Goal: Obtain resource: Download file/media

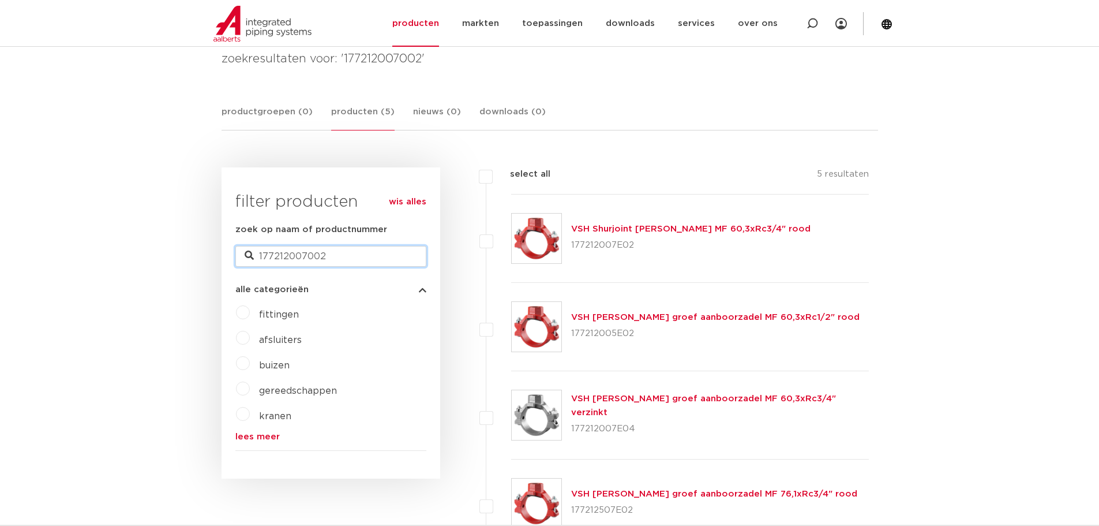
drag, startPoint x: 346, startPoint y: 261, endPoint x: 124, endPoint y: 271, distance: 221.8
paste input "SJ-915"
type input "SJ-915"
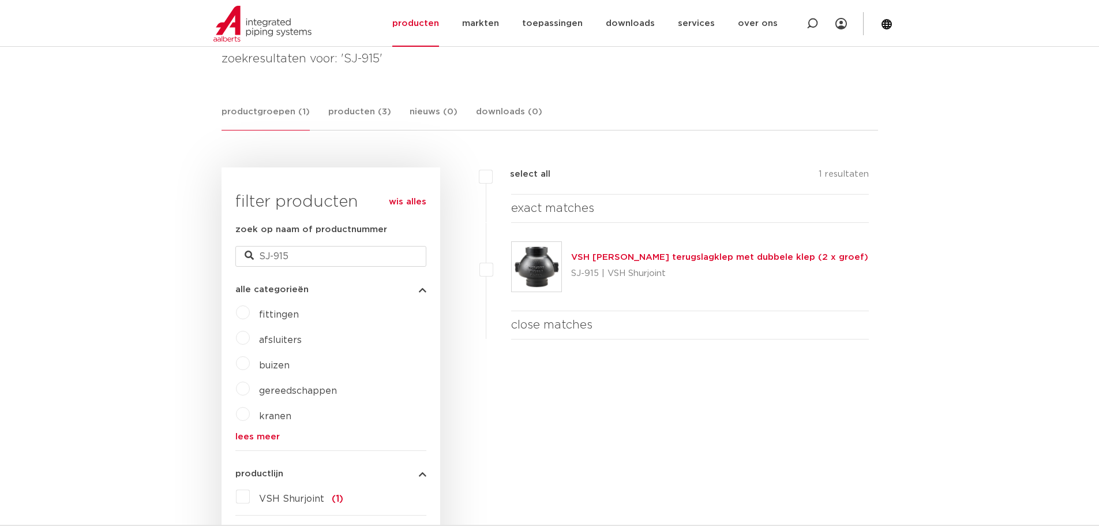
click at [646, 253] on link "VSH [PERSON_NAME] terugslagklep met dubbele klep (2 x groef)" at bounding box center [719, 257] width 297 height 9
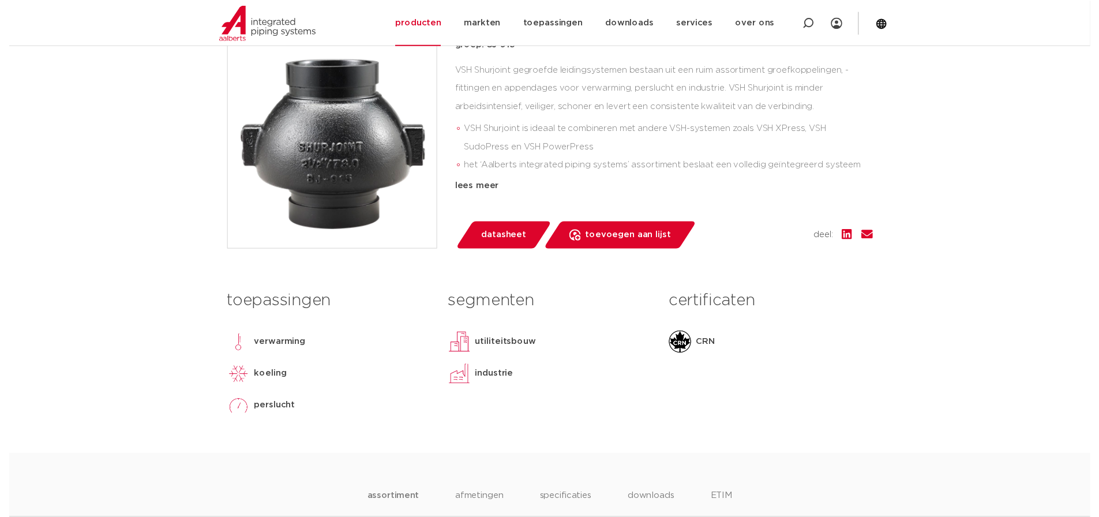
scroll to position [462, 0]
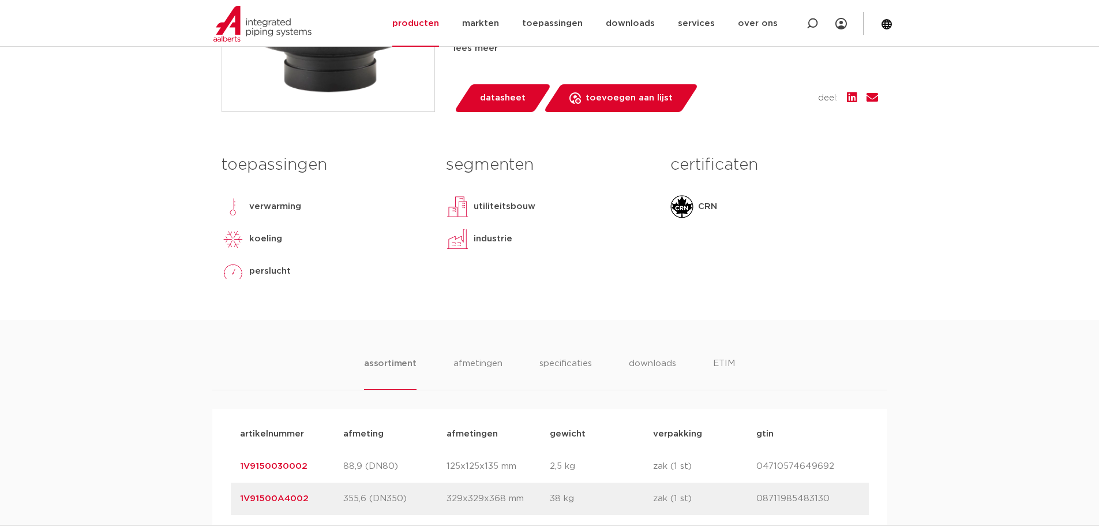
click at [502, 98] on span "datasheet" at bounding box center [503, 98] width 46 height 18
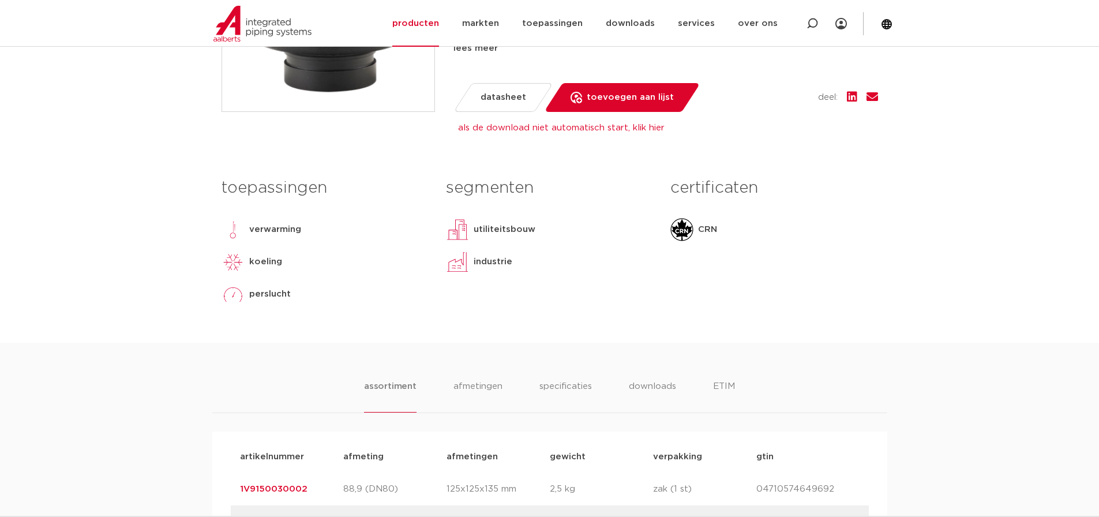
click at [921, 254] on body "Zoeken NIEUW: myIPS is beschikbaar meer info sluiten producten markten toepassi…" at bounding box center [549, 406] width 1099 height 1737
click at [520, 102] on span "datasheet" at bounding box center [504, 97] width 46 height 18
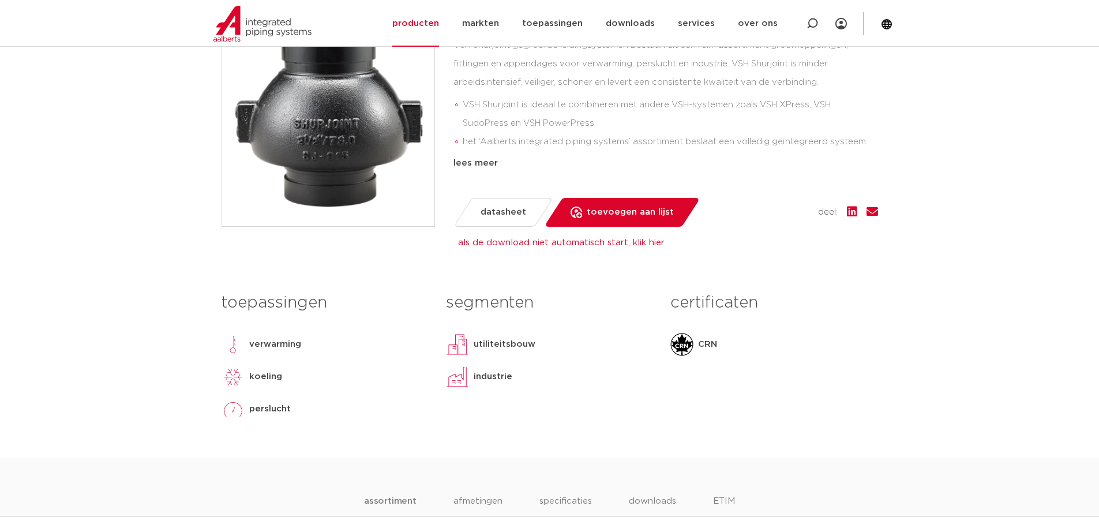
scroll to position [346, 0]
